Goal: Navigation & Orientation: Find specific page/section

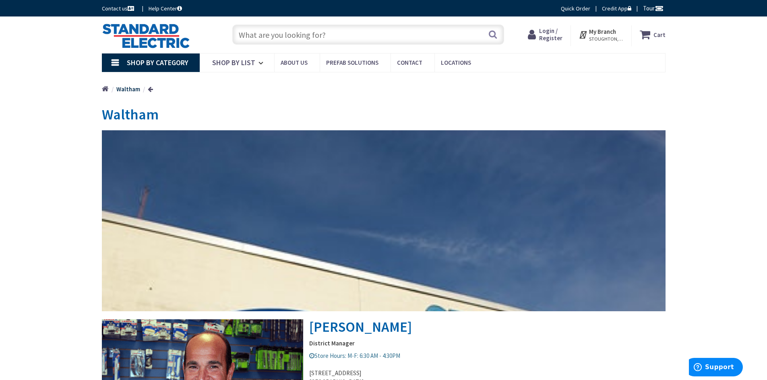
click at [150, 32] on img at bounding box center [146, 35] width 88 height 25
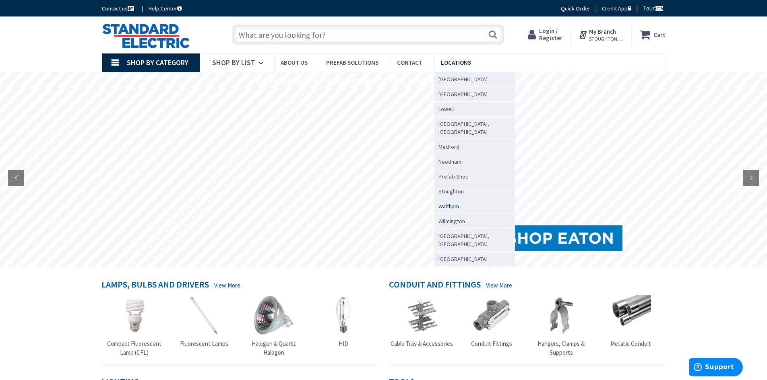
click at [450, 202] on span "Waltham" at bounding box center [448, 206] width 21 height 8
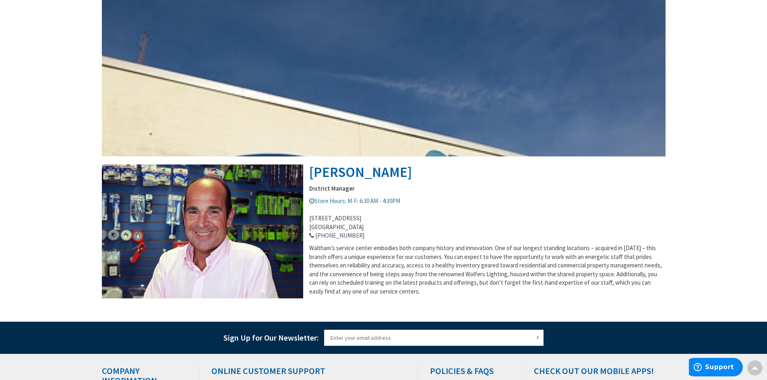
scroll to position [120, 0]
